Goal: Task Accomplishment & Management: Manage account settings

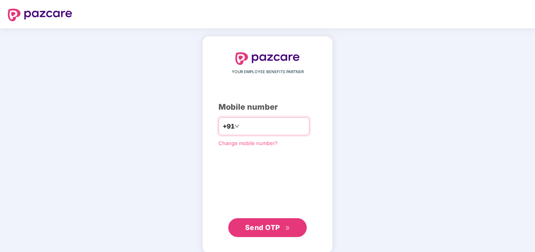
click at [248, 123] on input "number" at bounding box center [273, 126] width 64 height 13
type input "**********"
click at [266, 230] on span "Send OTP" at bounding box center [262, 227] width 35 height 8
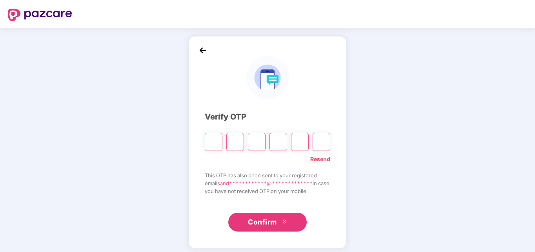
type input "*"
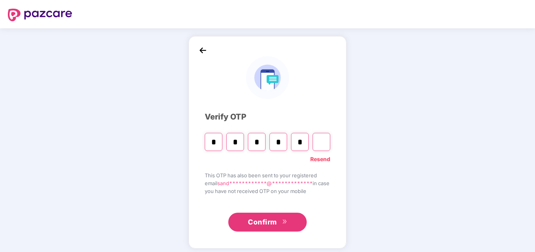
type input "*"
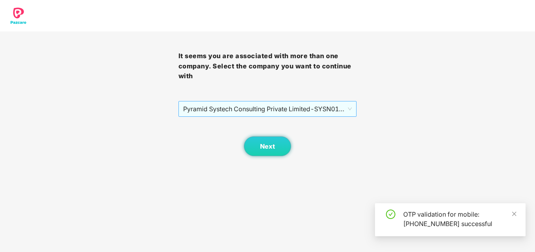
click at [290, 104] on span "Pyramid Systech Consulting Private Limited - SYSN01304 - EMPLOYEE" at bounding box center [267, 108] width 169 height 15
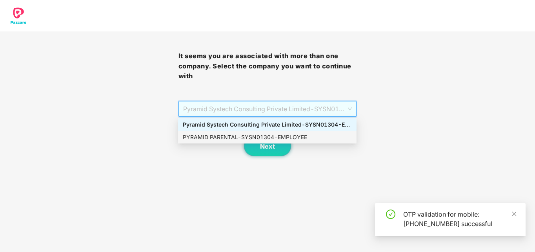
click at [216, 137] on div "PYRAMID PARENTAL - SYSN01304 - EMPLOYEE" at bounding box center [267, 137] width 169 height 9
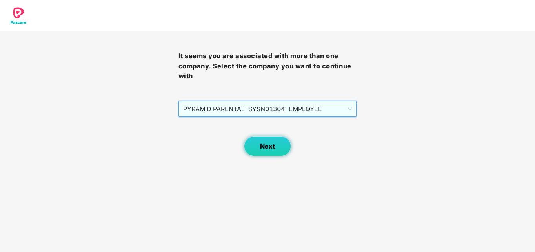
click at [270, 146] on span "Next" at bounding box center [267, 145] width 15 height 7
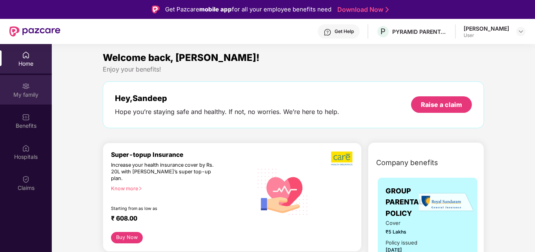
click at [20, 95] on div "My family" at bounding box center [26, 95] width 52 height 8
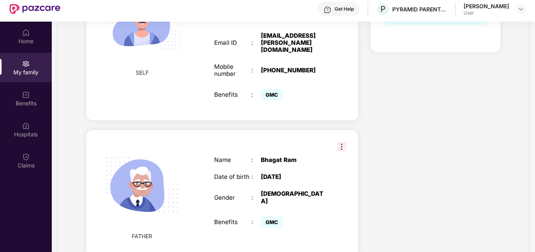
scroll to position [44, 0]
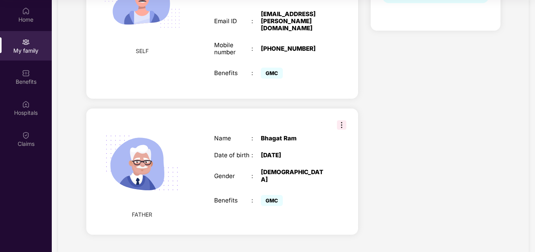
click at [343, 120] on img at bounding box center [341, 124] width 9 height 9
click at [230, 125] on div "Name : Bhagat Ram Date of birth : 29 Nov 1962 Gender : MALE Benefits : GMC" at bounding box center [270, 171] width 128 height 93
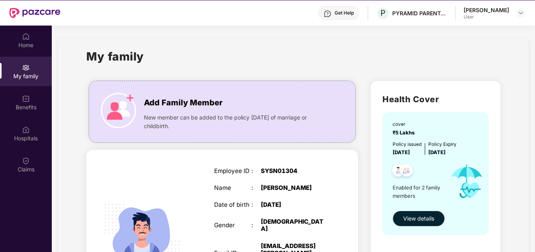
scroll to position [5, 0]
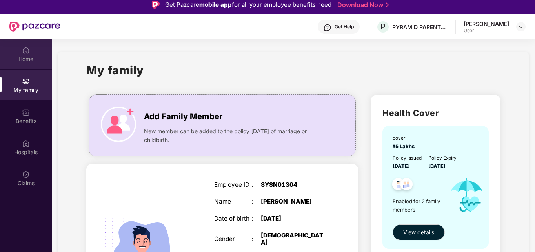
click at [23, 54] on div "Home" at bounding box center [26, 53] width 52 height 29
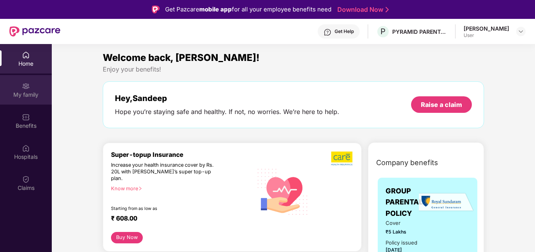
click at [31, 83] on div "My family" at bounding box center [26, 89] width 52 height 29
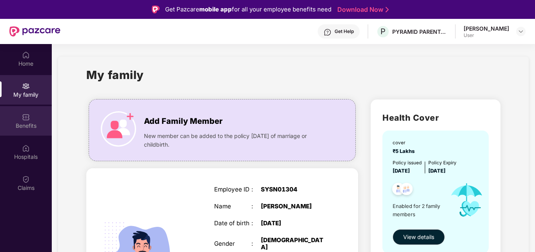
click at [19, 122] on div "Benefits" at bounding box center [26, 126] width 52 height 8
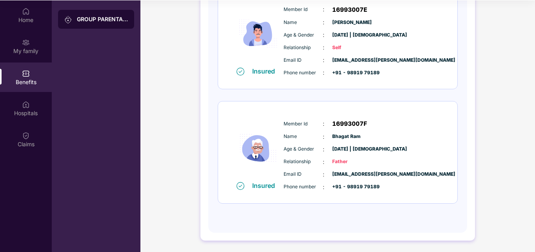
scroll to position [44, 0]
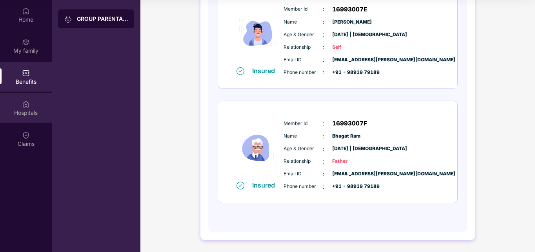
click at [18, 109] on div "Hospitals" at bounding box center [26, 112] width 52 height 8
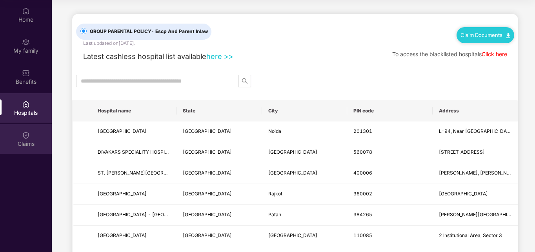
click at [16, 137] on div "Claims" at bounding box center [26, 138] width 52 height 29
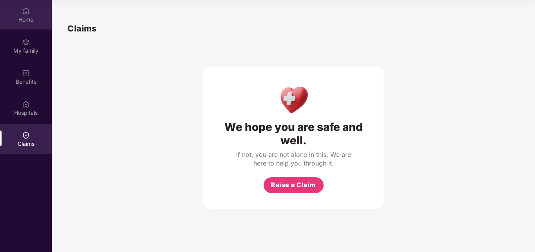
click at [18, 20] on div "Home" at bounding box center [26, 20] width 52 height 8
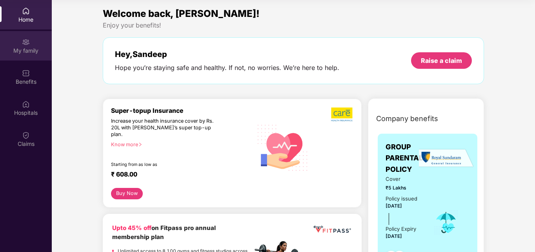
click at [33, 38] on div "My family" at bounding box center [26, 45] width 52 height 29
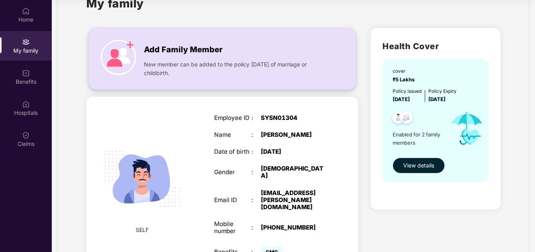
scroll to position [39, 0]
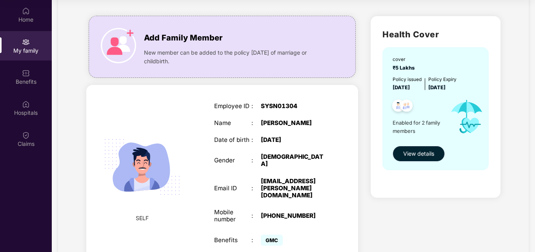
click at [421, 150] on span "View details" at bounding box center [418, 153] width 31 height 9
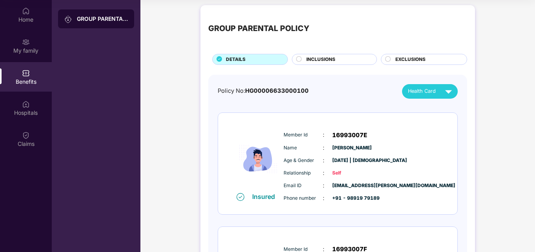
scroll to position [0, 0]
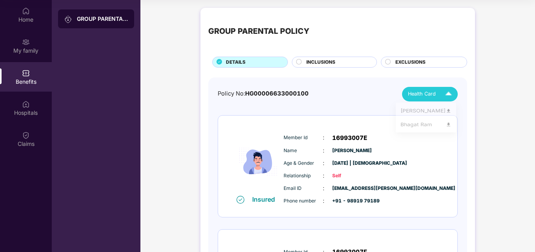
click at [443, 91] on img at bounding box center [449, 94] width 14 height 14
click at [452, 128] on img at bounding box center [449, 128] width 6 height 6
click at [452, 110] on img at bounding box center [449, 112] width 6 height 6
click at [99, 16] on div "GROUP PARENTAL POLICY" at bounding box center [102, 19] width 51 height 8
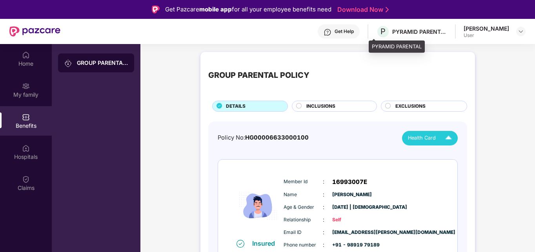
click at [406, 31] on div "PYRAMID PARENTAL" at bounding box center [419, 31] width 55 height 7
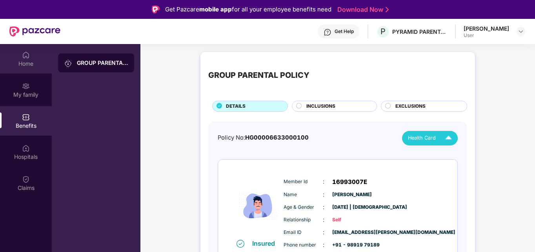
click at [20, 56] on div "Home" at bounding box center [26, 58] width 52 height 29
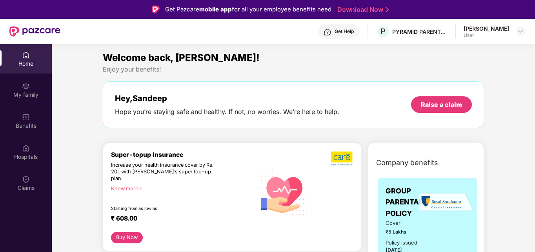
click at [414, 18] on div "Get Pazcare mobile app for all your employee benefits need Download Now" at bounding box center [267, 9] width 535 height 19
click at [408, 32] on div "PYRAMID PARENTAL" at bounding box center [419, 31] width 55 height 7
click at [525, 32] on div at bounding box center [520, 31] width 9 height 9
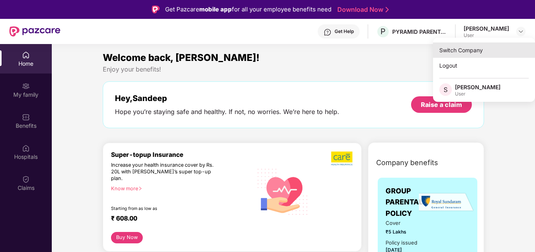
click at [480, 48] on div "Switch Company" at bounding box center [484, 49] width 102 height 15
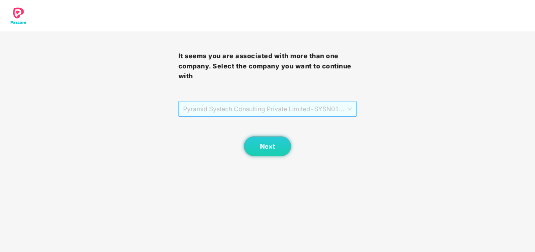
click at [263, 108] on span "Pyramid Systech Consulting Private Limited - SYSN01304 - EMPLOYEE" at bounding box center [267, 108] width 169 height 15
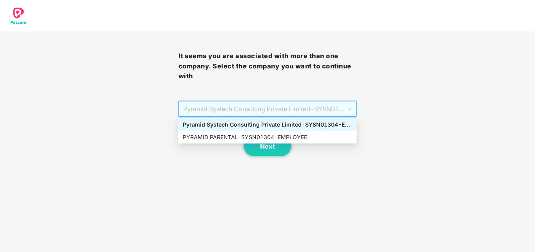
click at [267, 124] on div "Pyramid Systech Consulting Private Limited - SYSN01304 - EMPLOYEE" at bounding box center [267, 124] width 169 height 9
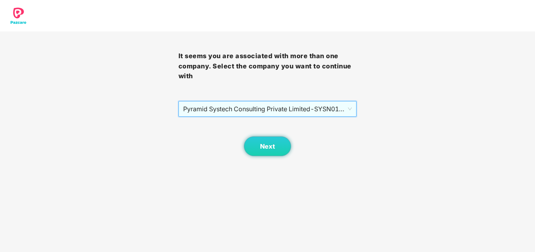
click at [268, 109] on span "Pyramid Systech Consulting Private Limited - SYSN01304 - EMPLOYEE" at bounding box center [267, 108] width 169 height 15
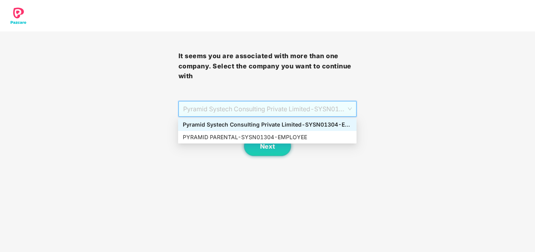
click at [275, 112] on span "Pyramid Systech Consulting Private Limited - SYSN01304 - EMPLOYEE" at bounding box center [267, 108] width 169 height 15
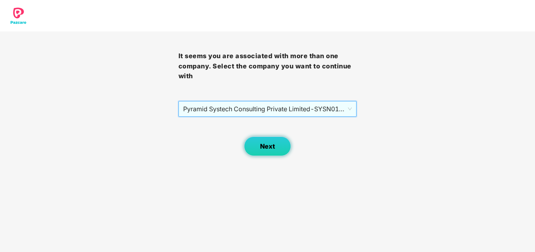
click at [280, 147] on button "Next" at bounding box center [267, 146] width 47 height 20
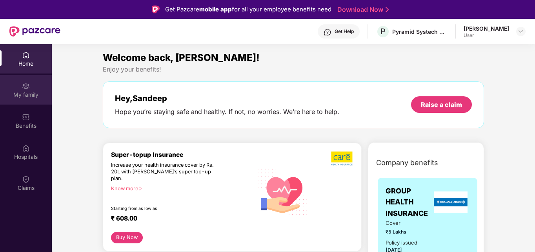
click at [22, 98] on div "My family" at bounding box center [26, 95] width 52 height 8
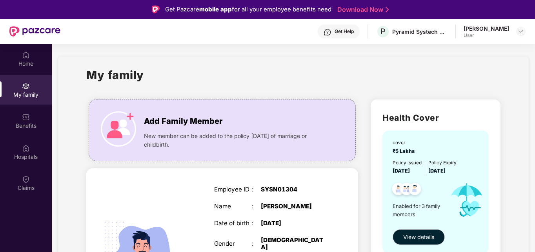
click at [27, 86] on img at bounding box center [26, 86] width 8 height 8
click at [27, 64] on div "Home" at bounding box center [26, 64] width 52 height 8
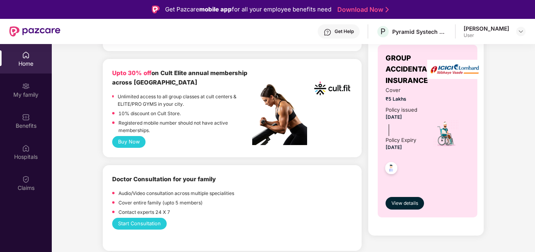
scroll to position [314, 0]
click at [509, 30] on div "Sandeep Dhasmana" at bounding box center [487, 28] width 46 height 7
click at [518, 29] on img at bounding box center [521, 31] width 6 height 6
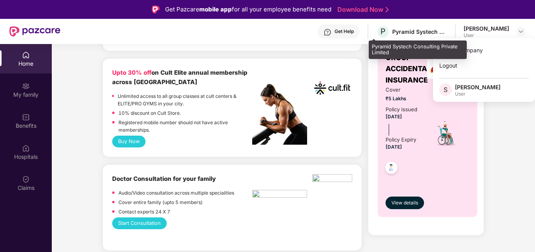
click at [396, 29] on div "Pyramid Systech Consulting Private Limited" at bounding box center [419, 31] width 55 height 7
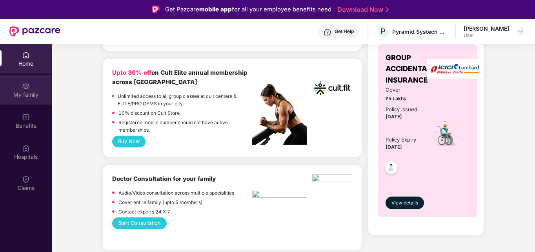
click at [38, 89] on div "My family" at bounding box center [26, 89] width 52 height 29
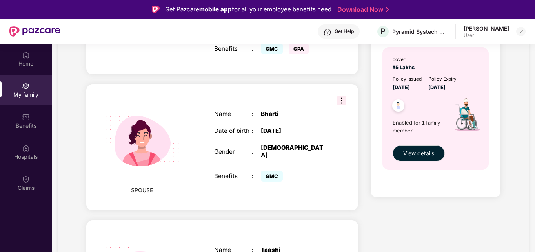
scroll to position [275, 0]
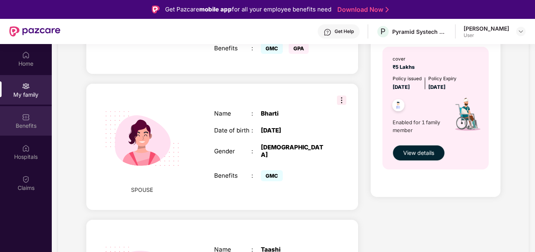
click at [31, 119] on div "Benefits" at bounding box center [26, 120] width 52 height 29
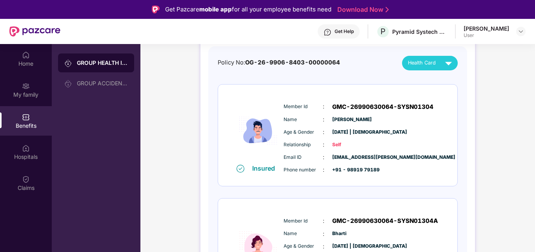
scroll to position [78, 0]
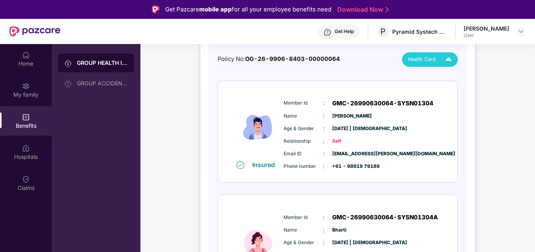
click at [443, 59] on img at bounding box center [449, 60] width 14 height 14
click at [452, 78] on img at bounding box center [449, 78] width 6 height 6
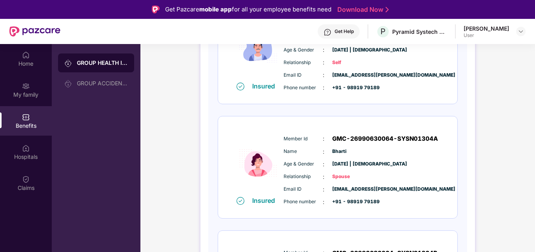
scroll to position [0, 0]
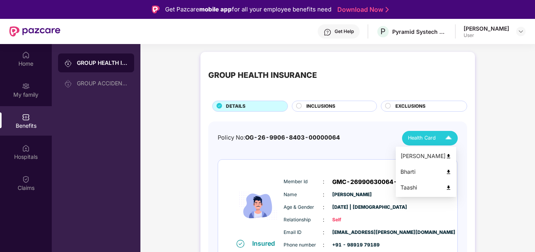
click at [452, 173] on img at bounding box center [449, 172] width 6 height 6
click at [449, 136] on img at bounding box center [449, 138] width 14 height 14
click at [452, 187] on img at bounding box center [449, 187] width 6 height 6
